Goal: Task Accomplishment & Management: Complete application form

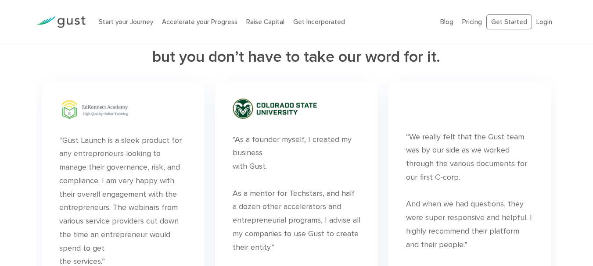
scroll to position [2205, 0]
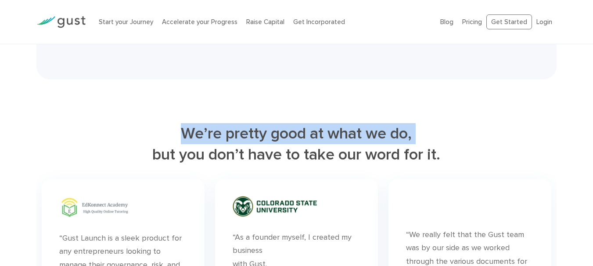
drag, startPoint x: 591, startPoint y: 147, endPoint x: 591, endPoint y: 169, distance: 22.4
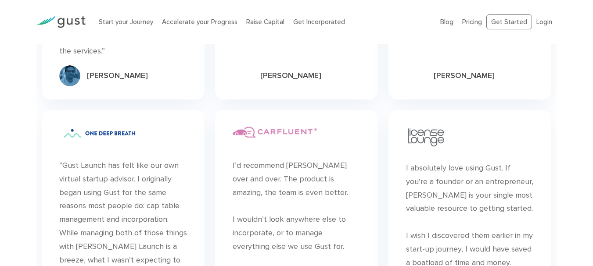
scroll to position [2495, 0]
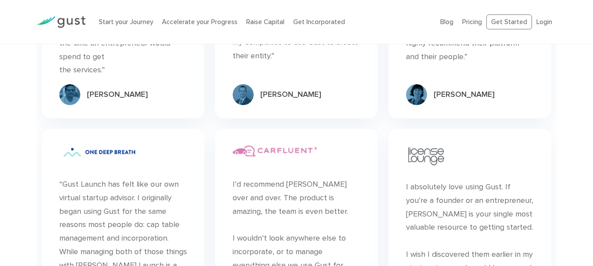
click at [124, 16] on div "Start your Journey Accelerate your Progress Raise Capital Get Incorporated" at bounding box center [263, 22] width 342 height 28
click at [126, 21] on link "Start your Journey" at bounding box center [126, 22] width 54 height 8
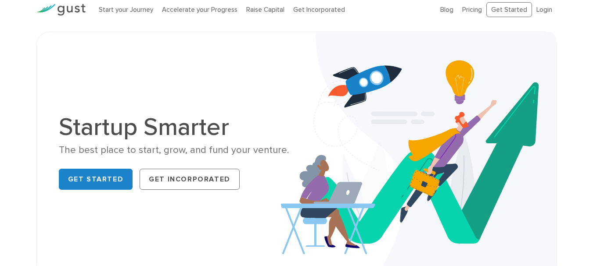
scroll to position [0, 0]
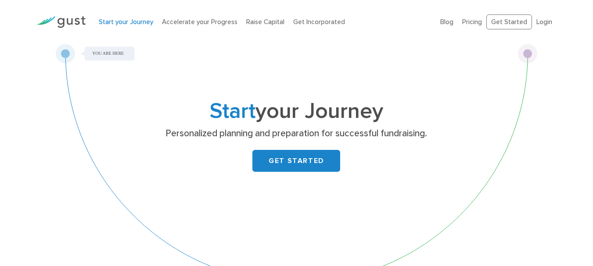
drag, startPoint x: 599, startPoint y: 30, endPoint x: 599, endPoint y: 20, distance: 10.1
drag, startPoint x: 66, startPoint y: 49, endPoint x: 103, endPoint y: 92, distance: 57.3
click at [103, 92] on div "Start your Journey Personalized planning and preparation for successful fundrai…" at bounding box center [296, 168] width 482 height 249
drag, startPoint x: 67, startPoint y: 51, endPoint x: 101, endPoint y: 92, distance: 53.3
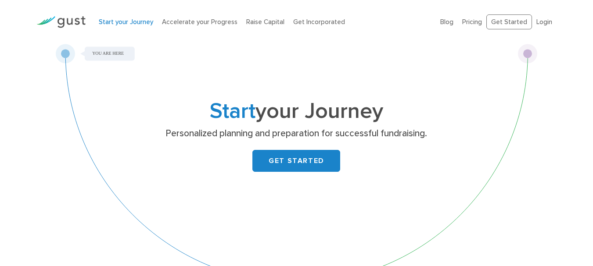
click at [96, 98] on div "Start your Journey Personalized planning and preparation for successful fundrai…" at bounding box center [296, 168] width 482 height 249
click at [334, 165] on link "GET STARTED" at bounding box center [296, 161] width 88 height 22
